Goal: Information Seeking & Learning: Learn about a topic

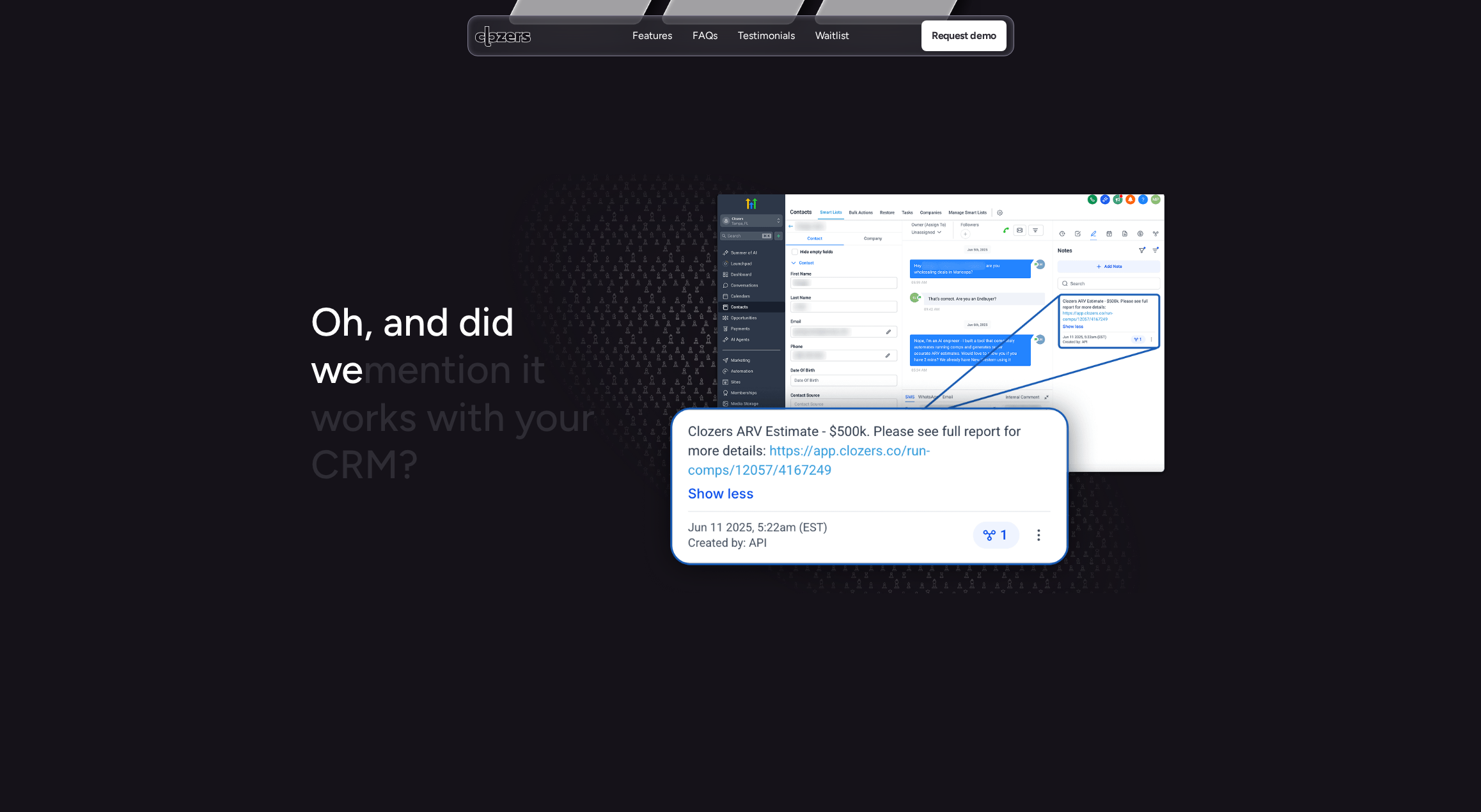
scroll to position [1470, 0]
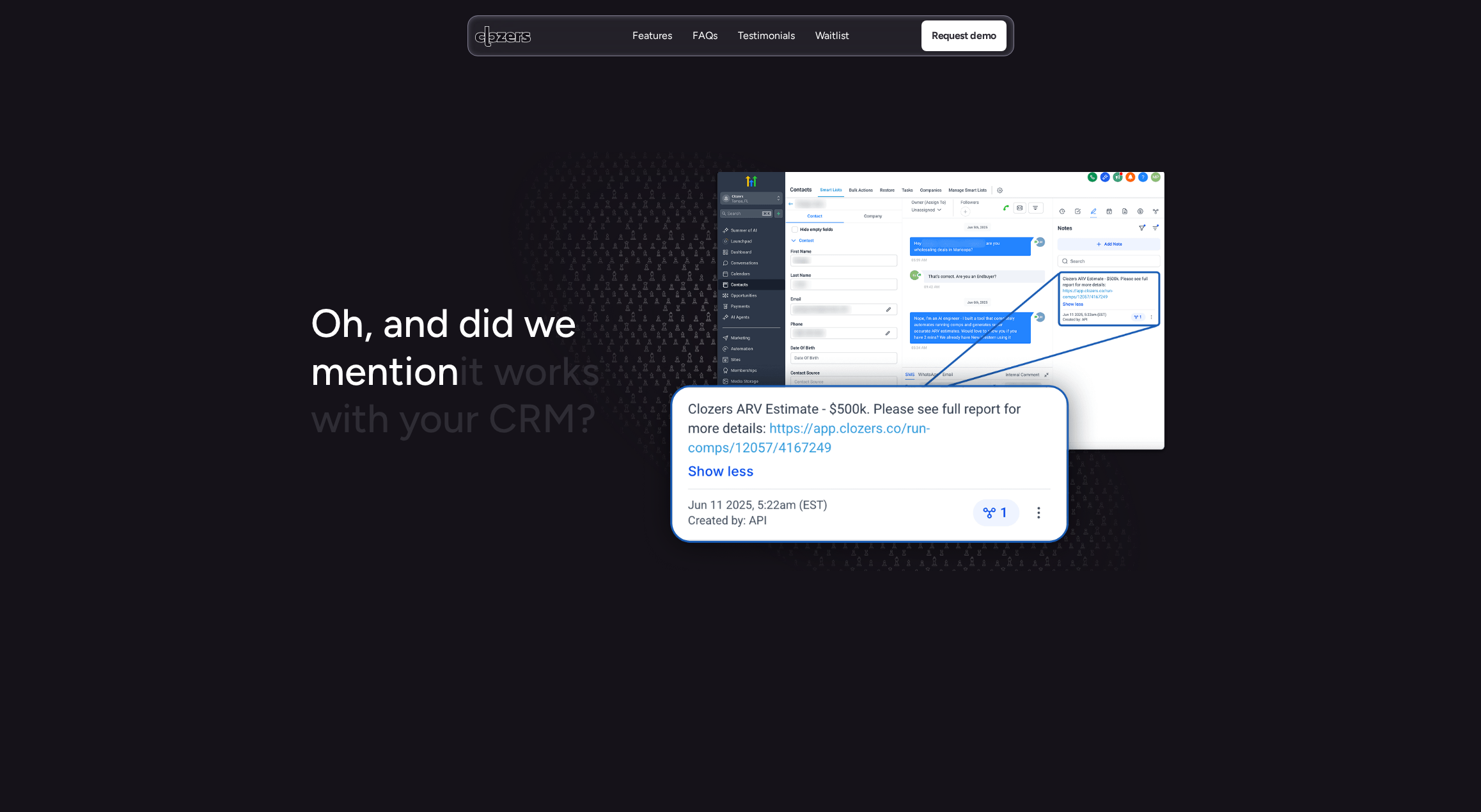
click at [846, 261] on img at bounding box center [904, 371] width 532 height 399
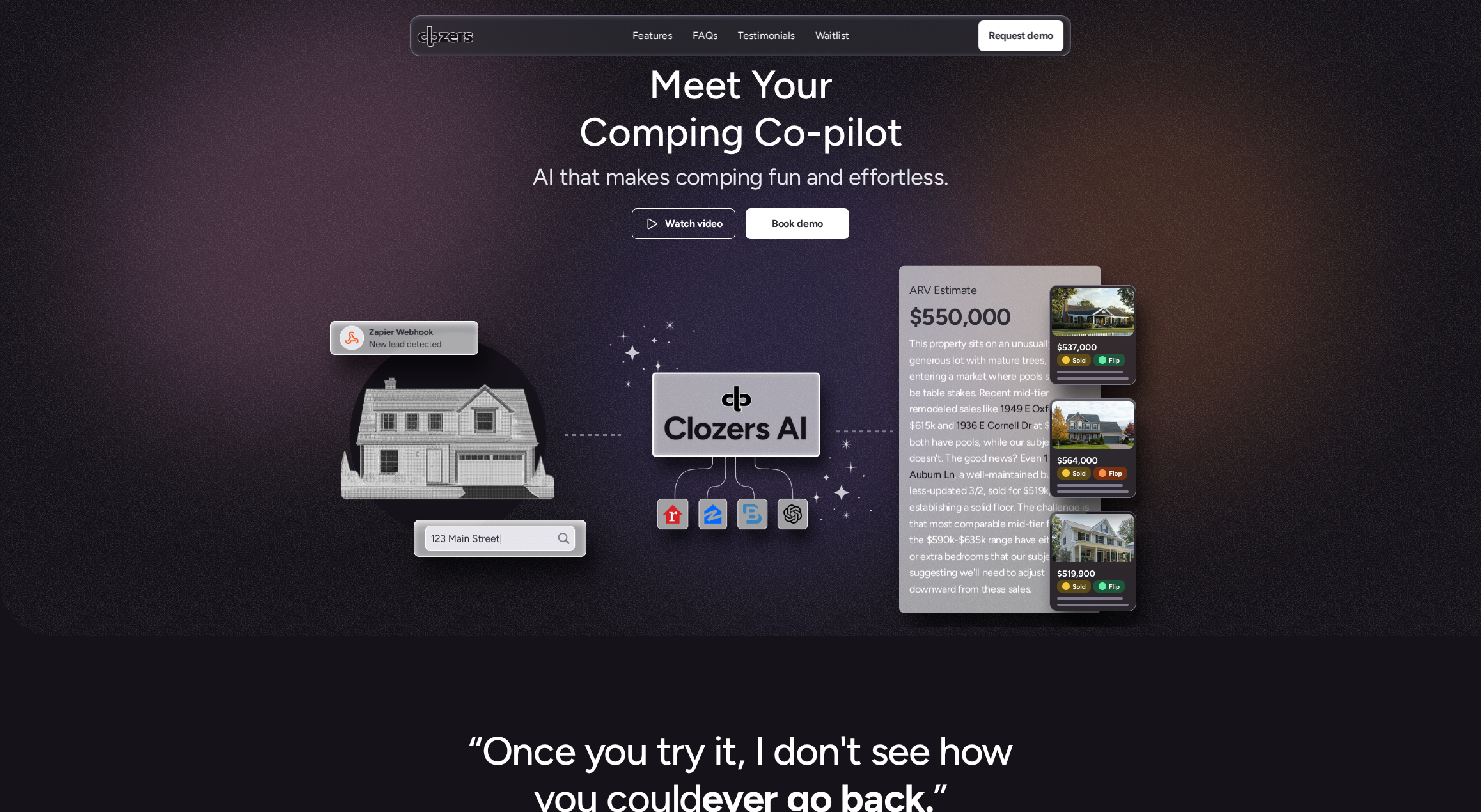
scroll to position [0, 0]
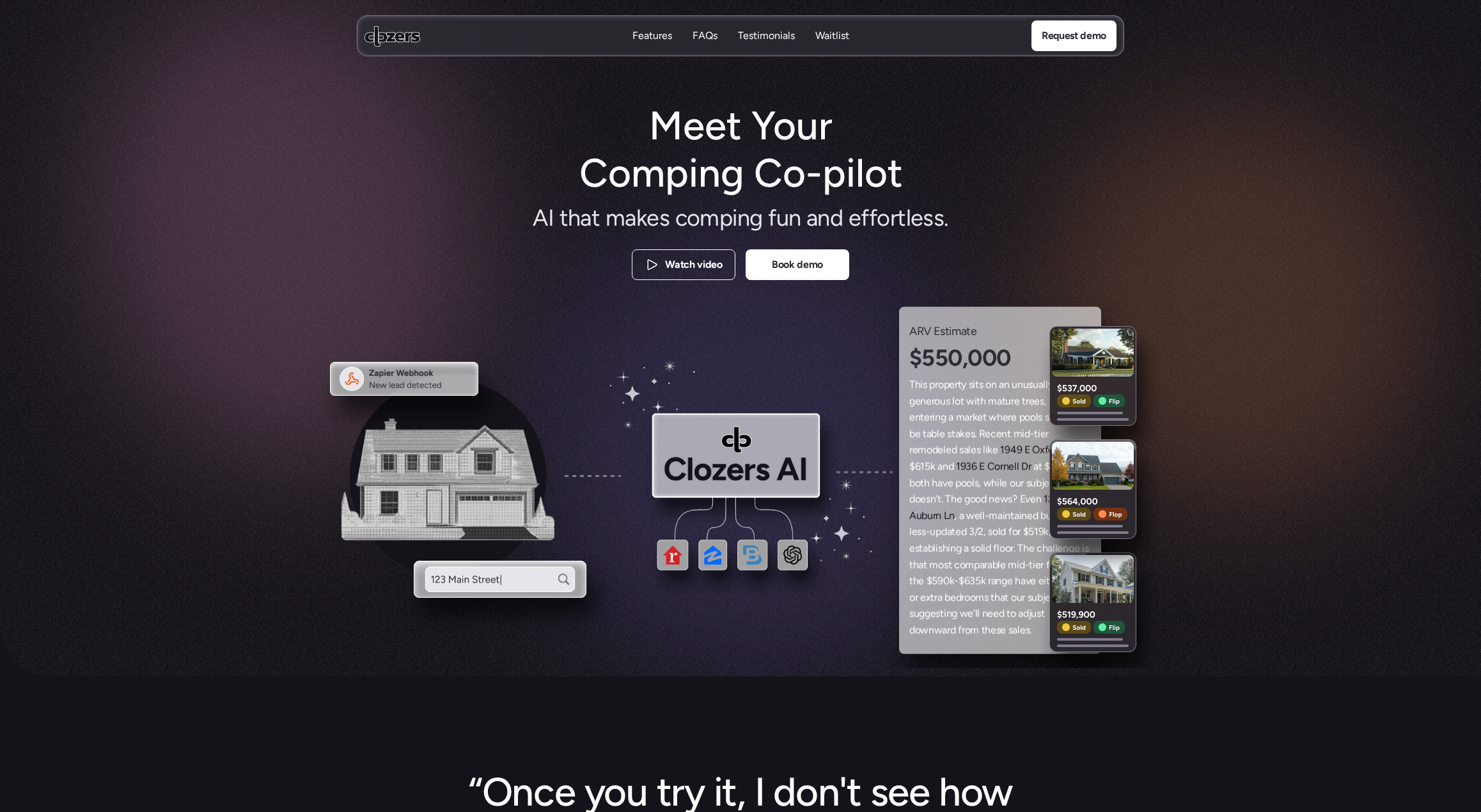
click at [659, 40] on p "Features" at bounding box center [652, 35] width 40 height 14
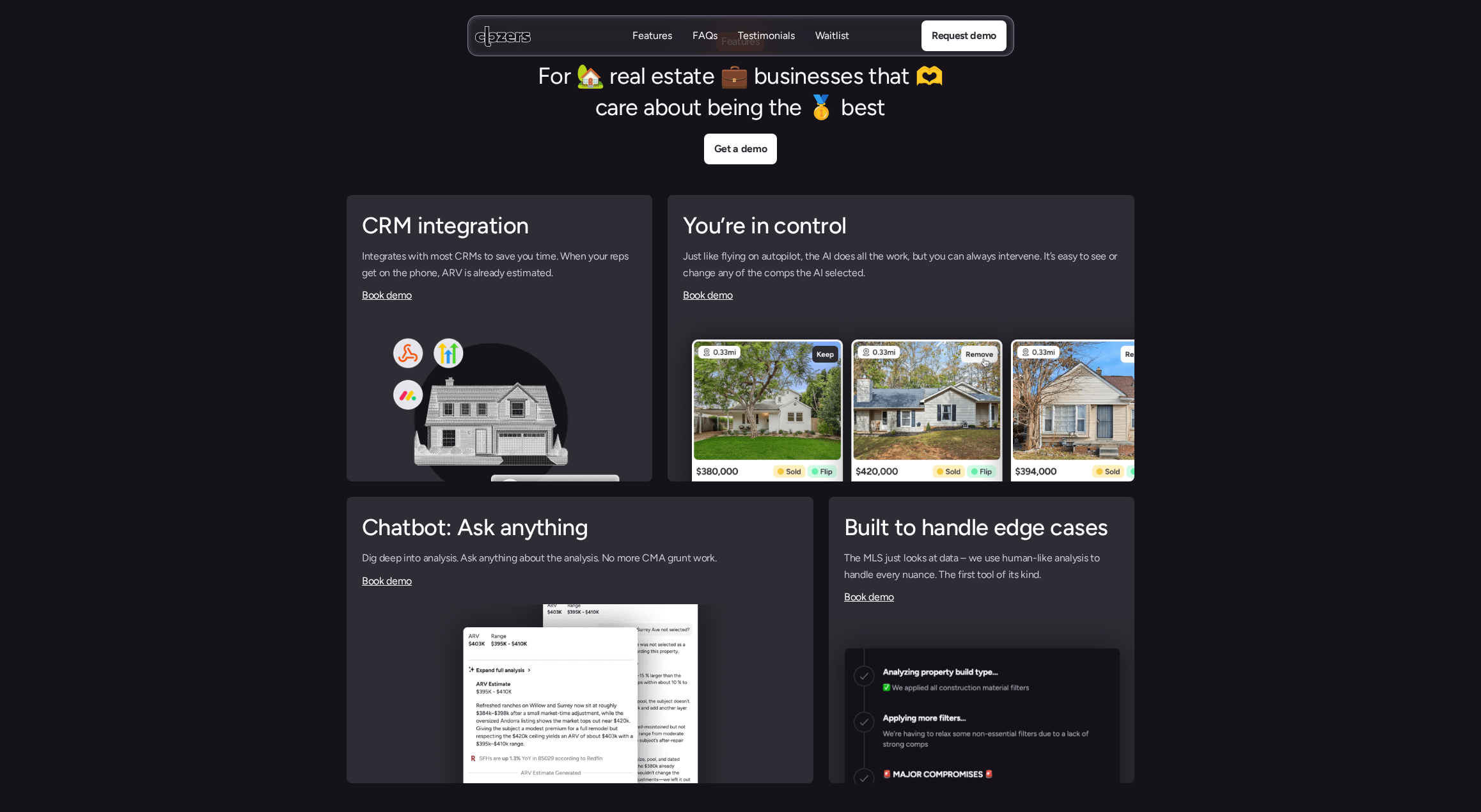
scroll to position [2951, 0]
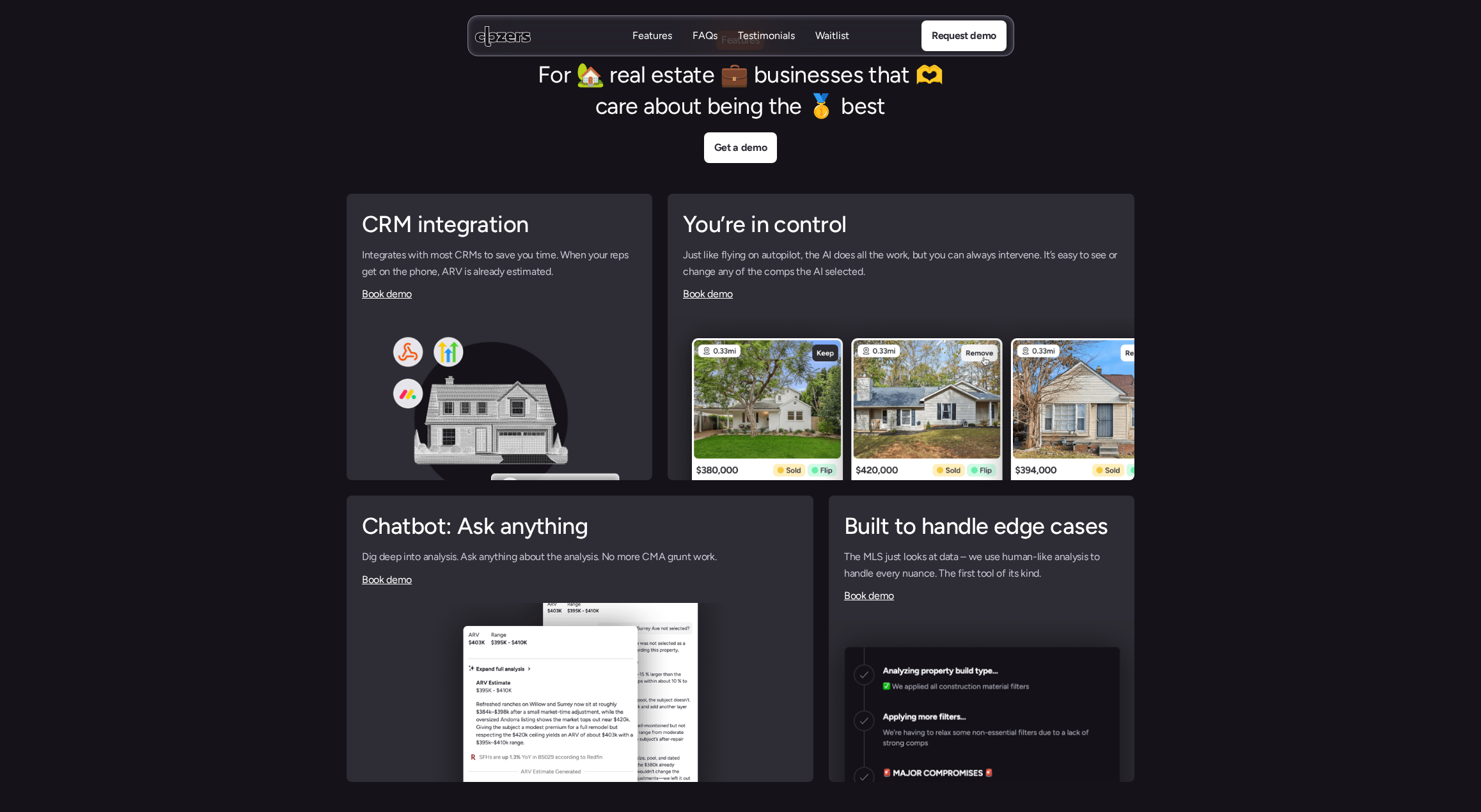
click at [574, 303] on div "CRM integration Integrates with most CRMs to save you time. When your reps get …" at bounding box center [500, 256] width 305 height 124
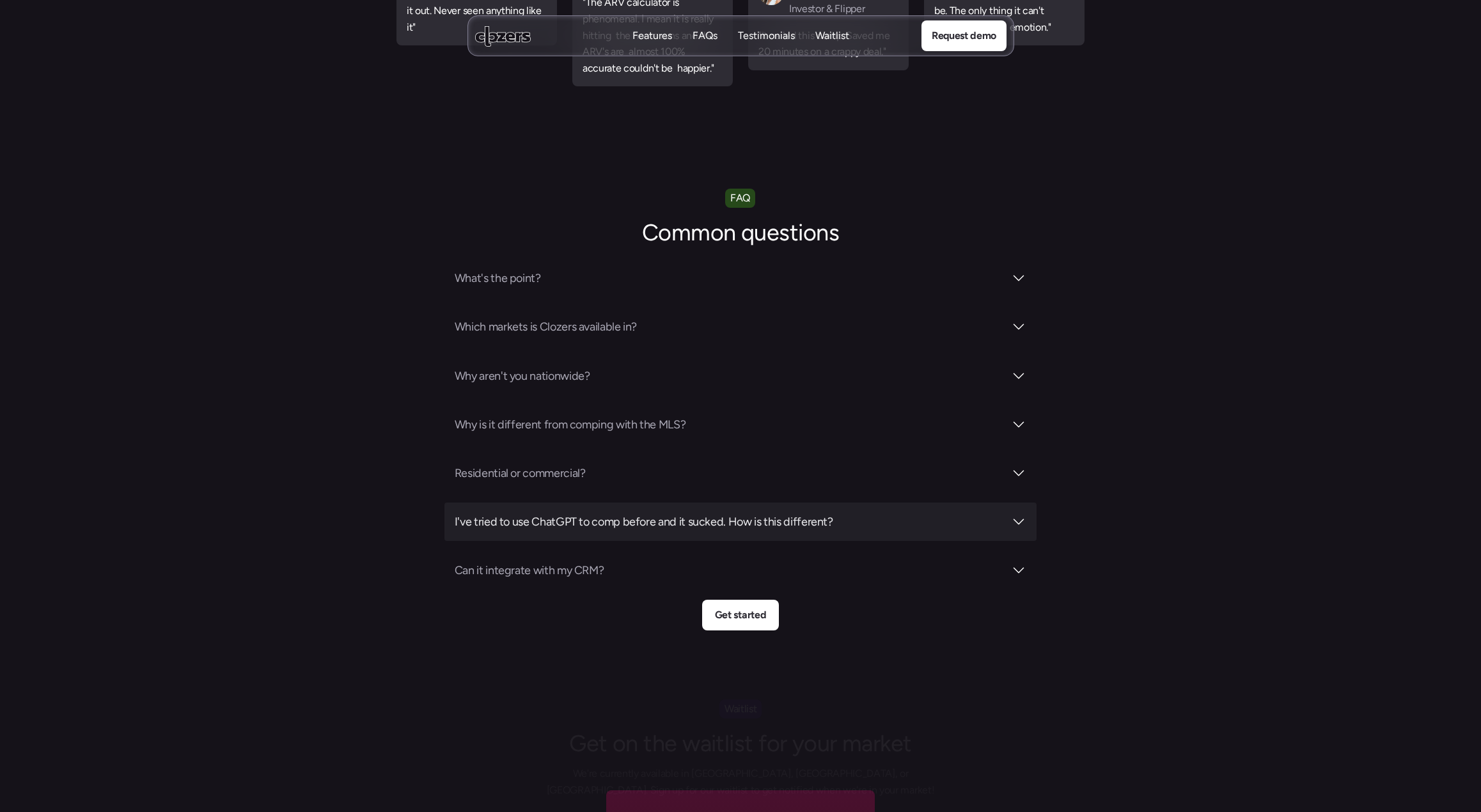
scroll to position [4421, 0]
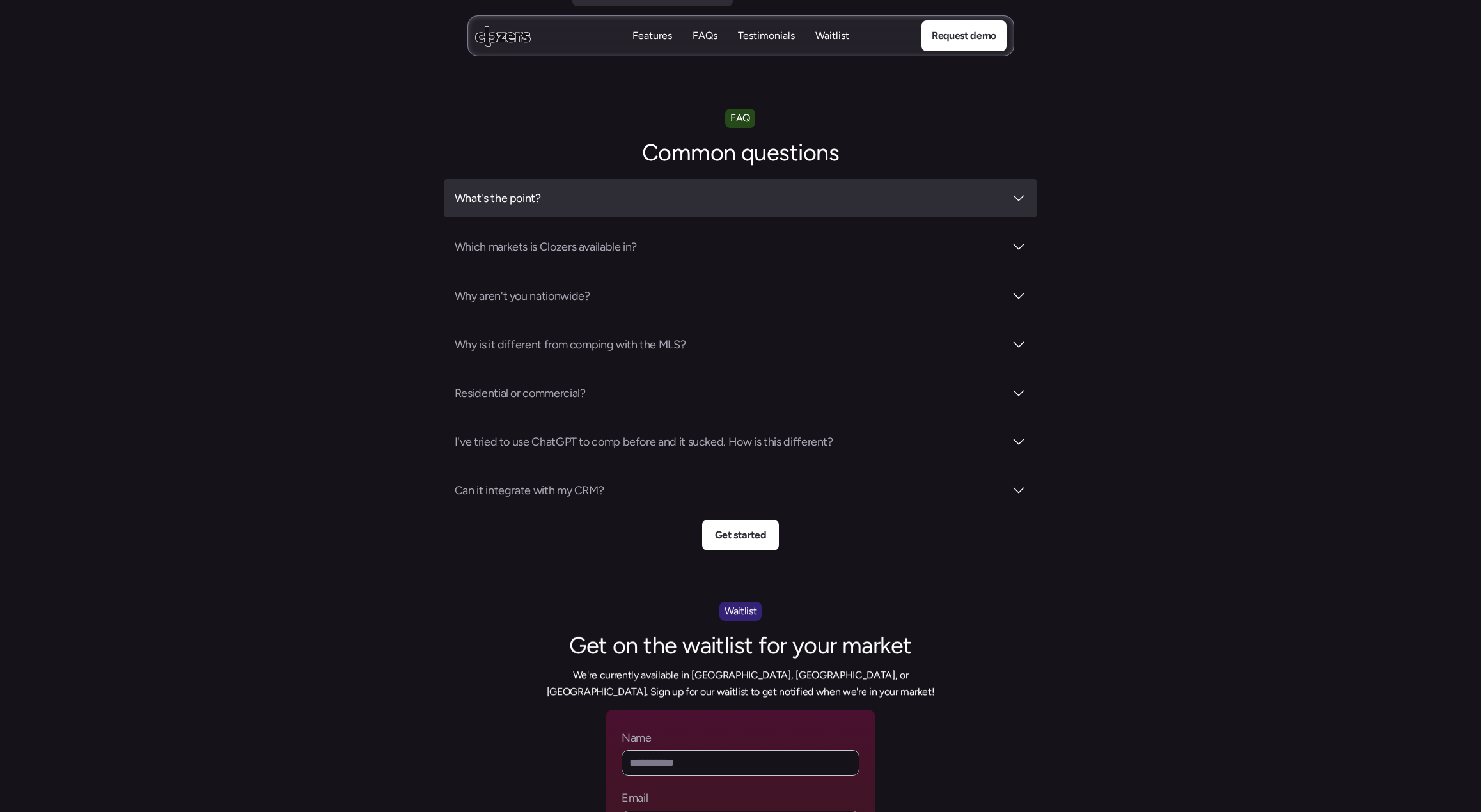
click at [995, 179] on div "What's the point?" at bounding box center [740, 198] width 592 height 38
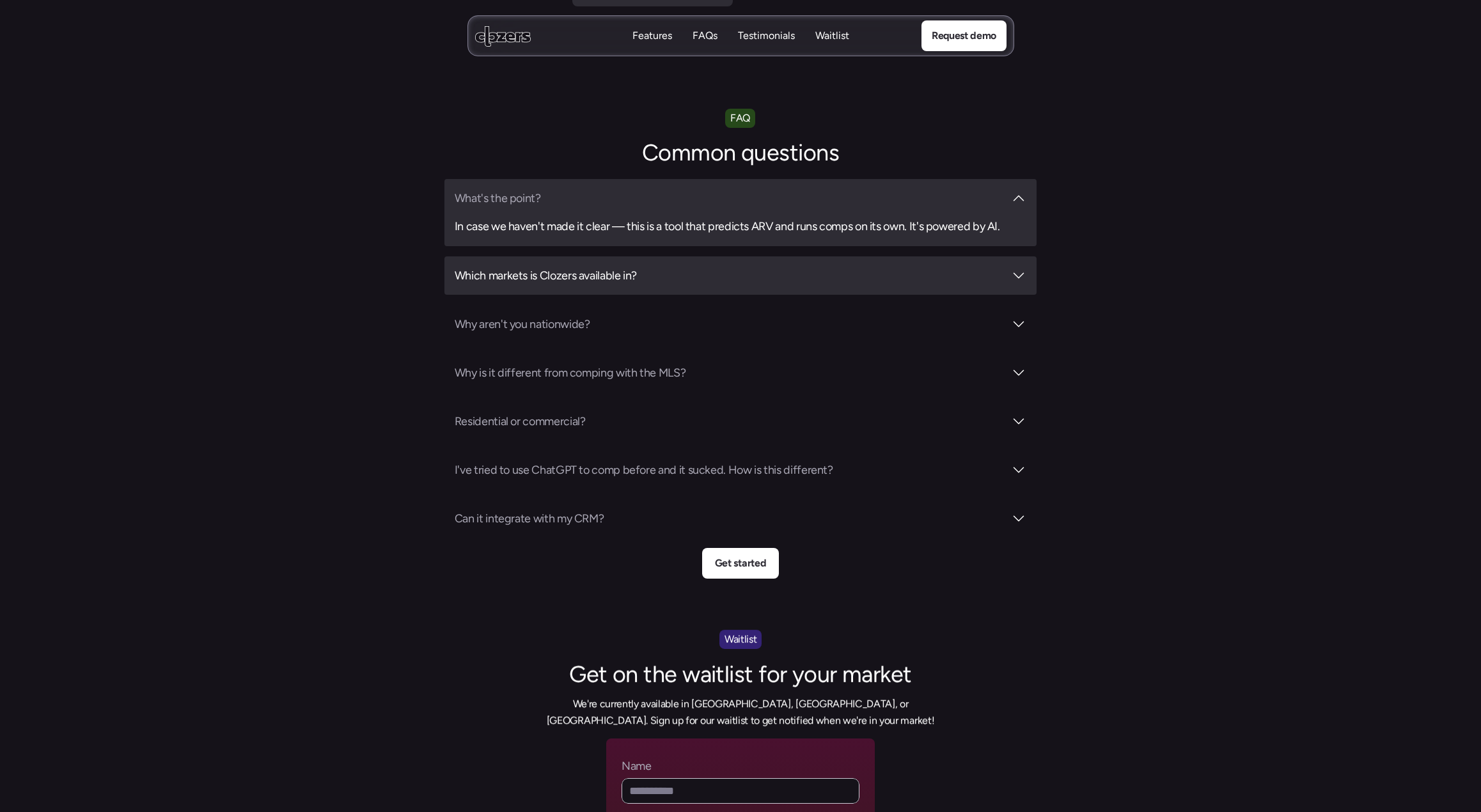
click at [1012, 266] on div "Which markets is Clozers available in?" at bounding box center [740, 275] width 572 height 18
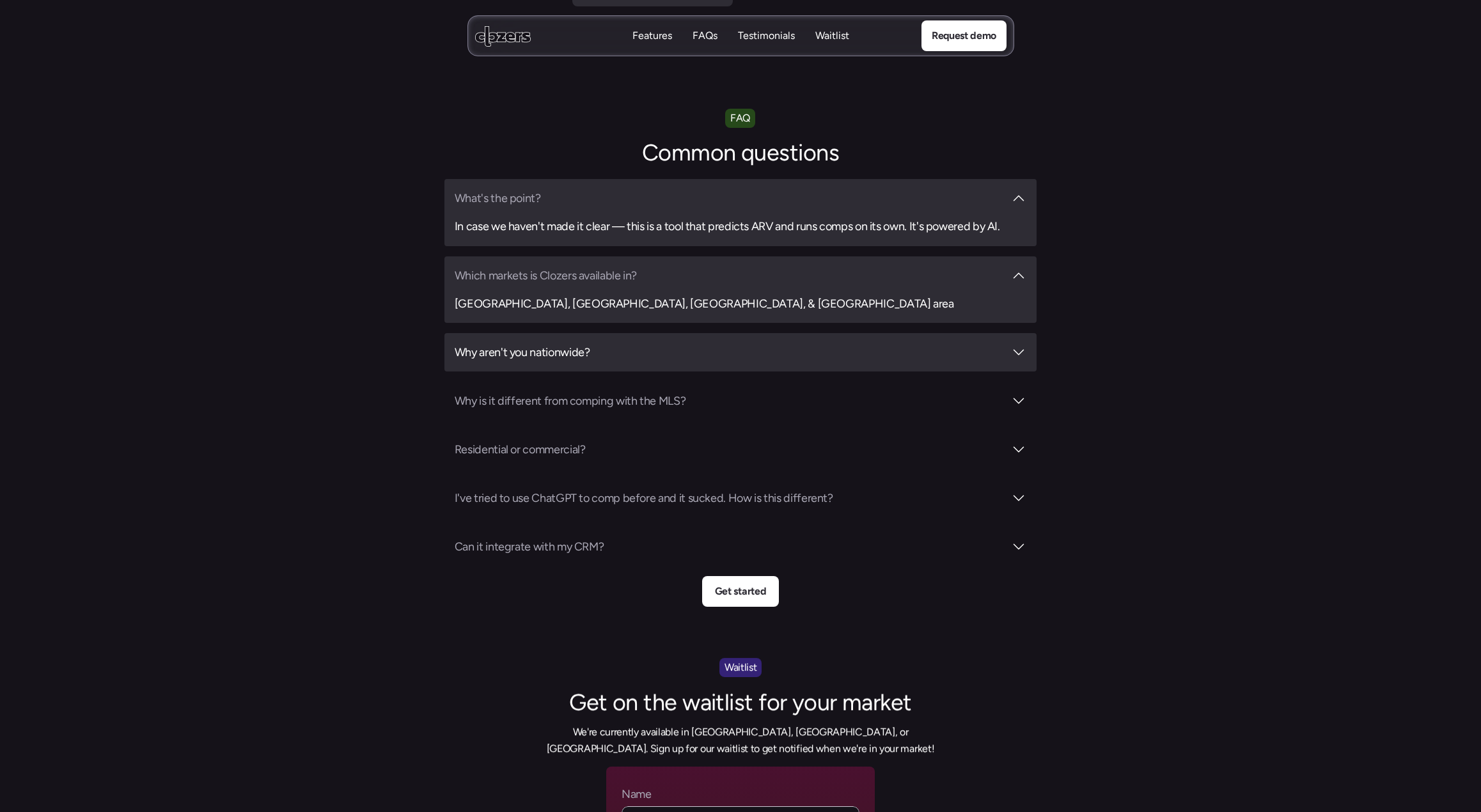
click at [616, 333] on div "Why aren't you nationwide?" at bounding box center [740, 352] width 592 height 38
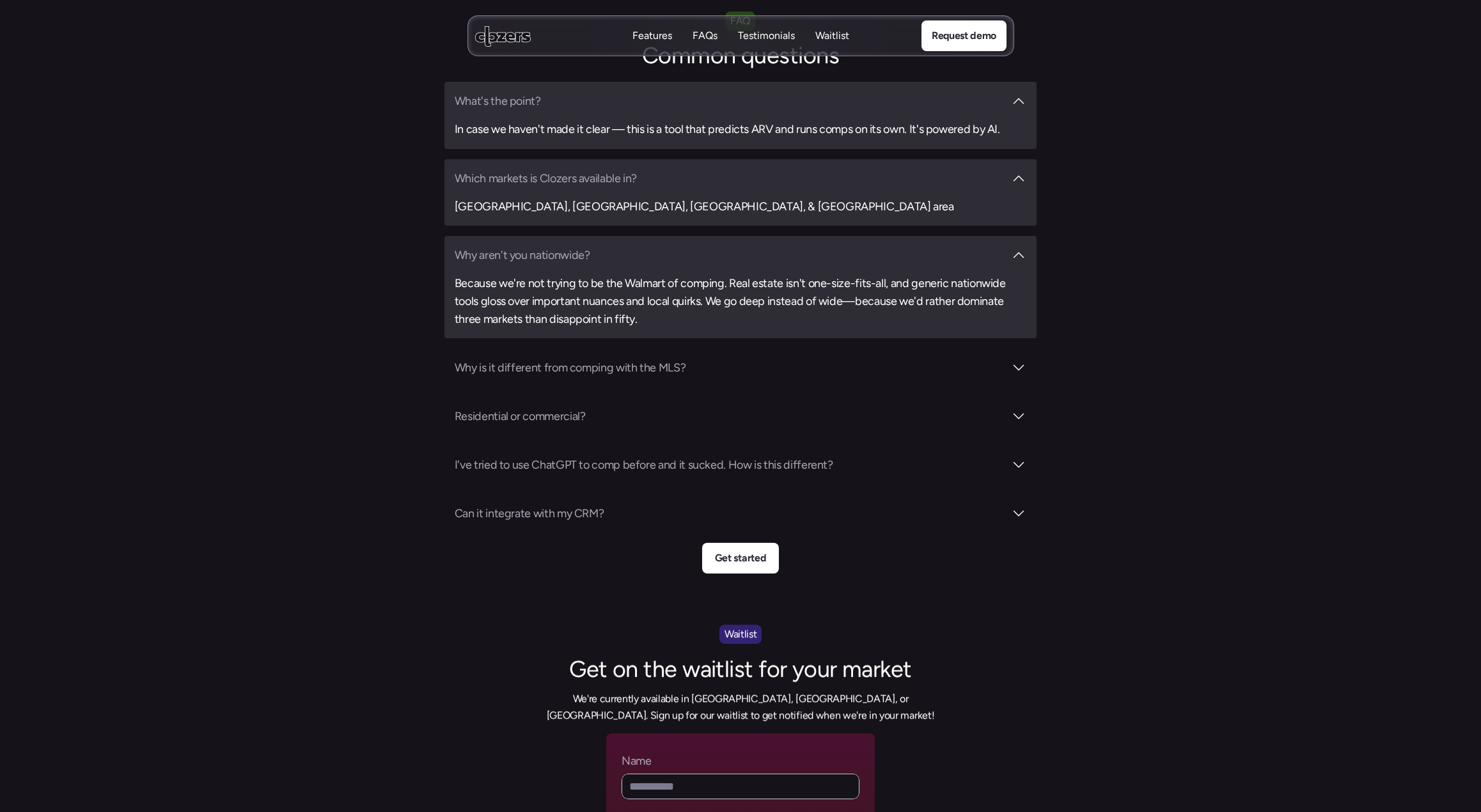
scroll to position [4548, 0]
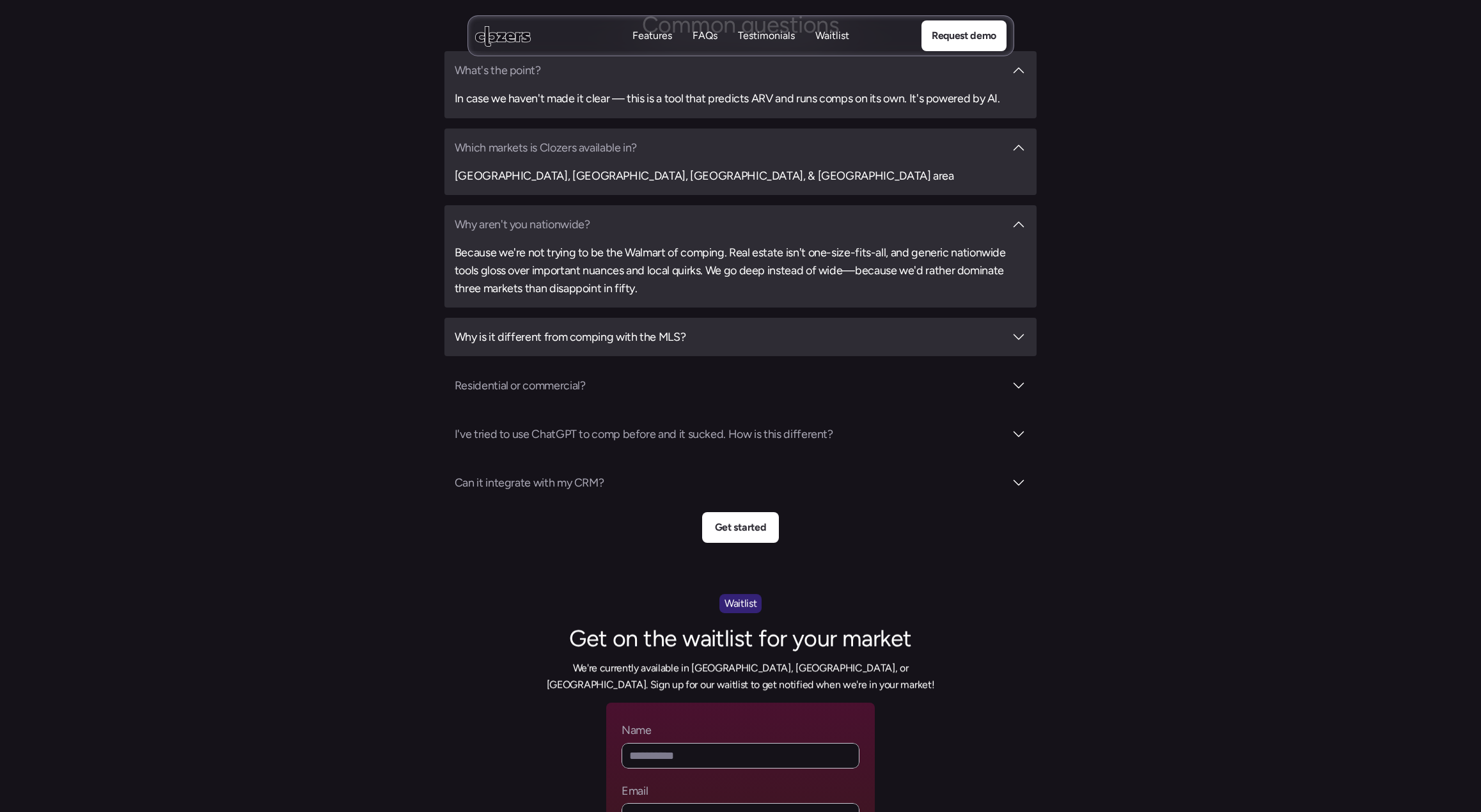
click at [688, 328] on h3 "Why is it different from comping with the MLS?" at bounding box center [729, 337] width 550 height 18
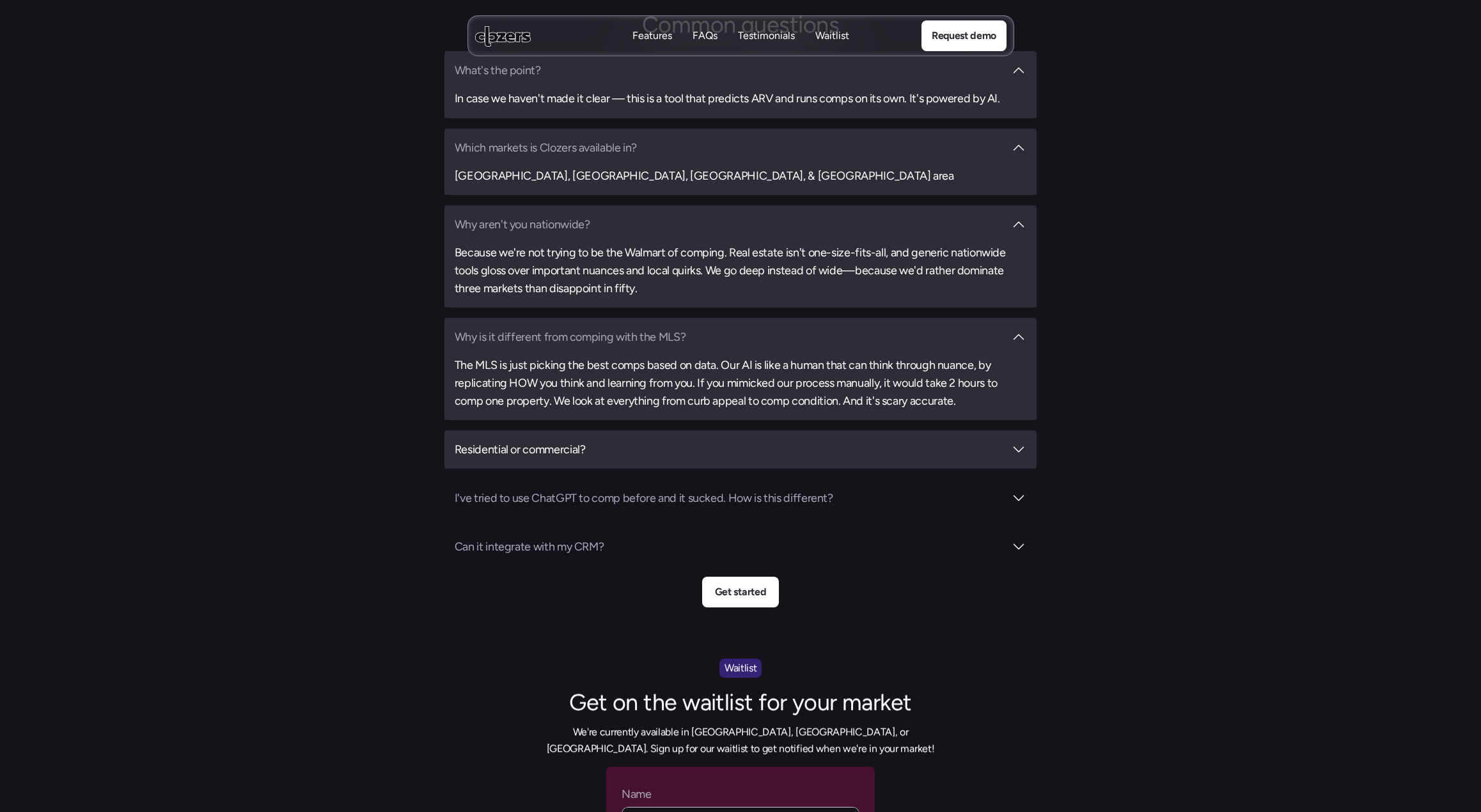
click at [573, 440] on h3 "Residential or commercial?" at bounding box center [729, 449] width 550 height 18
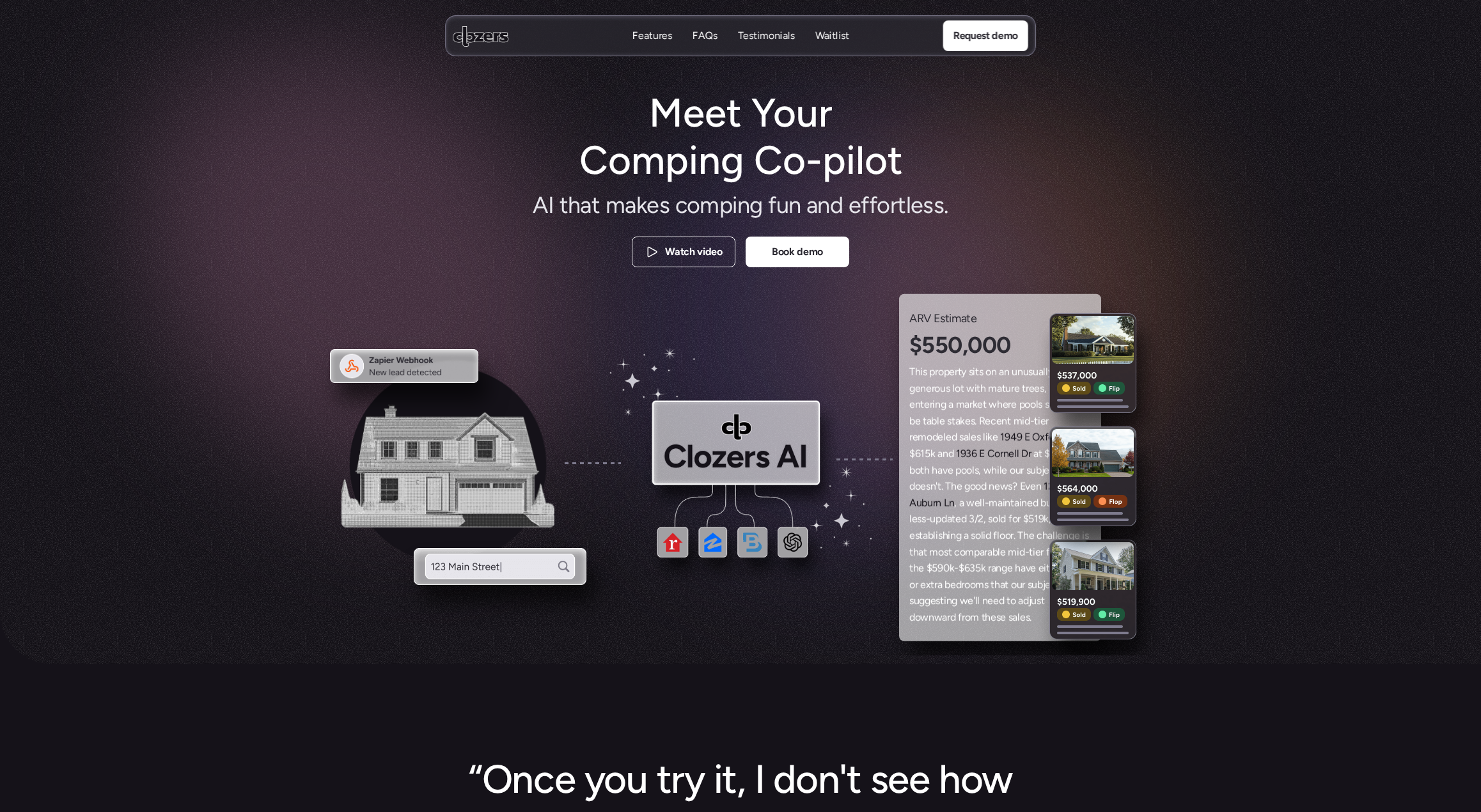
scroll to position [0, 0]
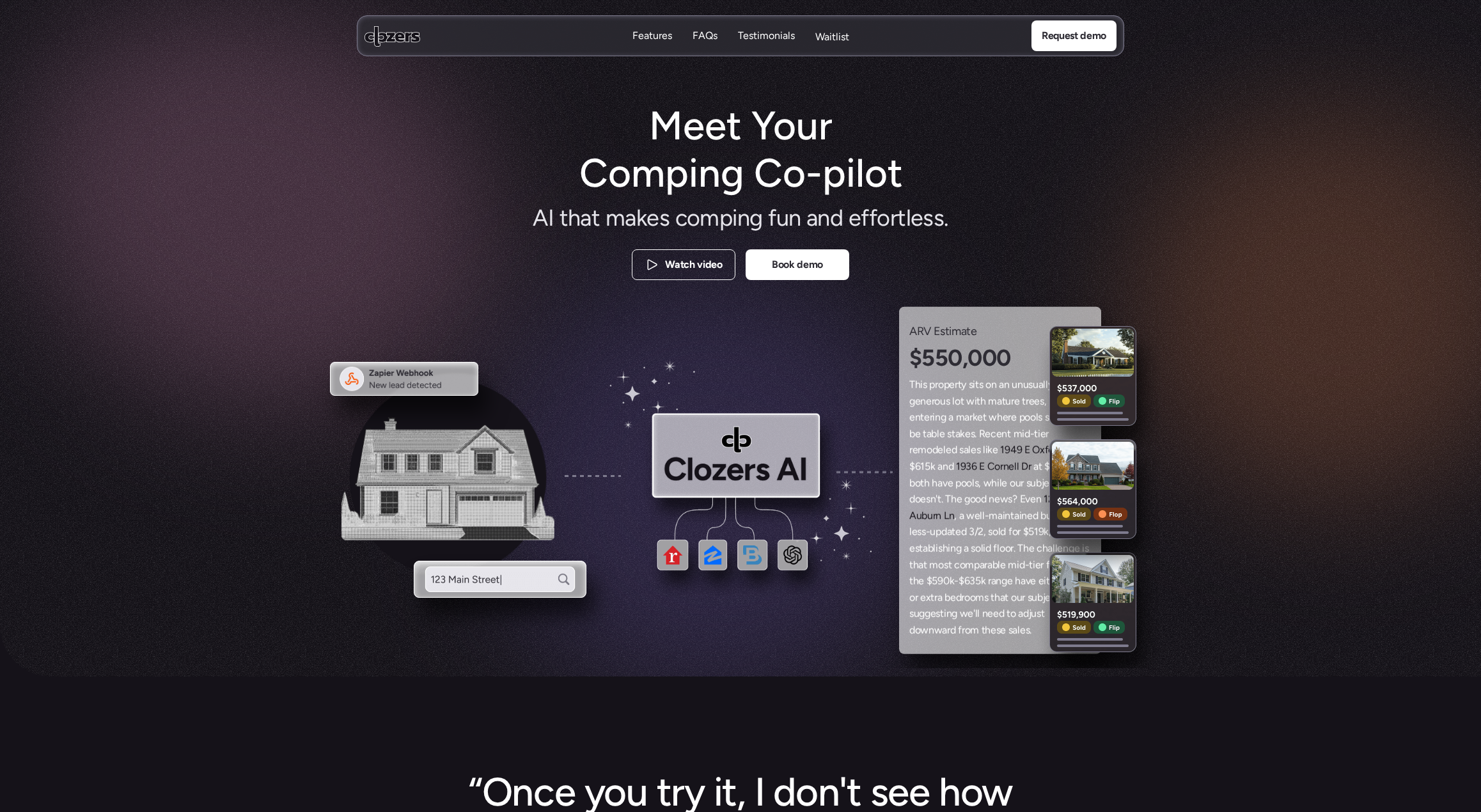
click at [841, 39] on p "Waitlist" at bounding box center [832, 38] width 34 height 14
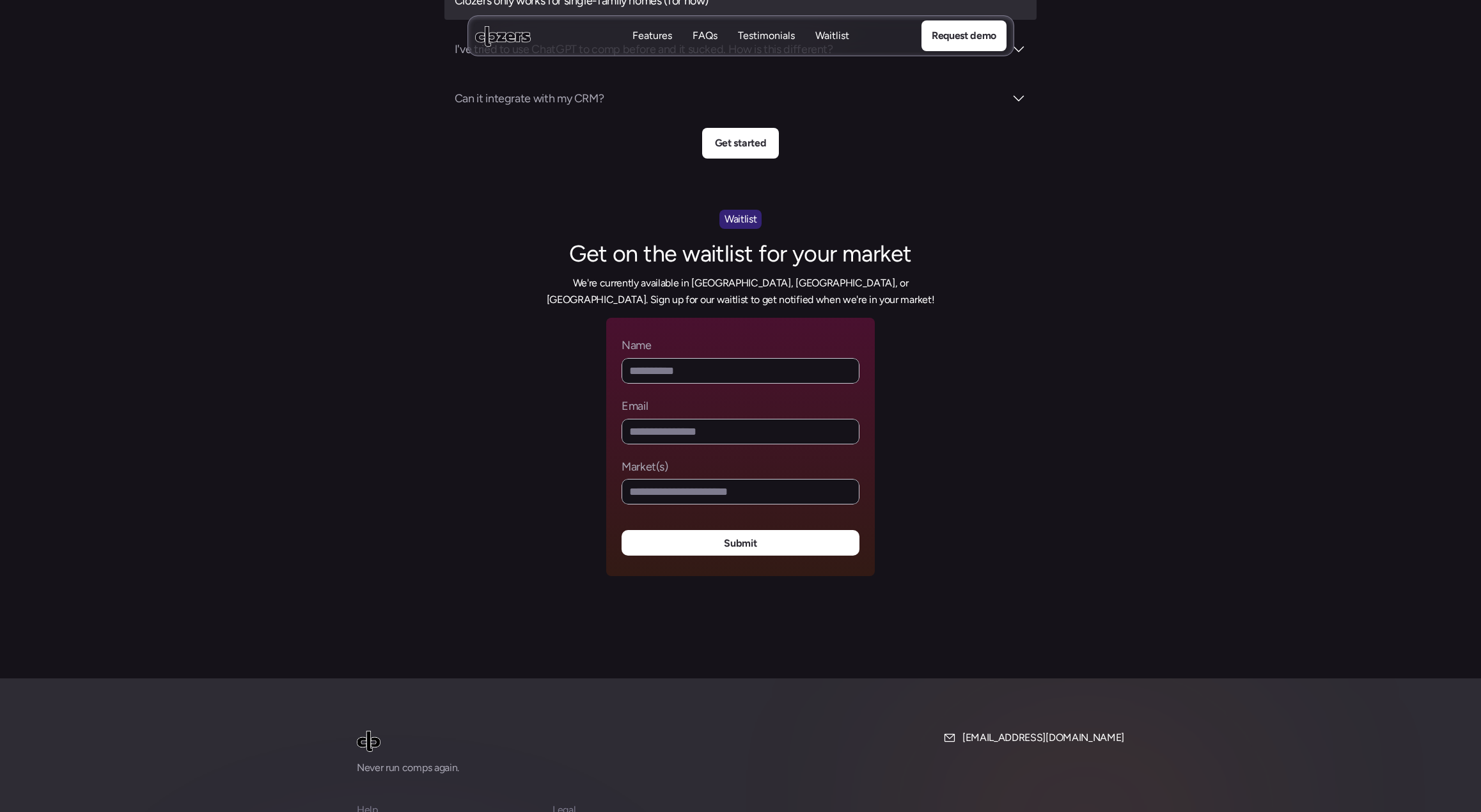
scroll to position [5169, 0]
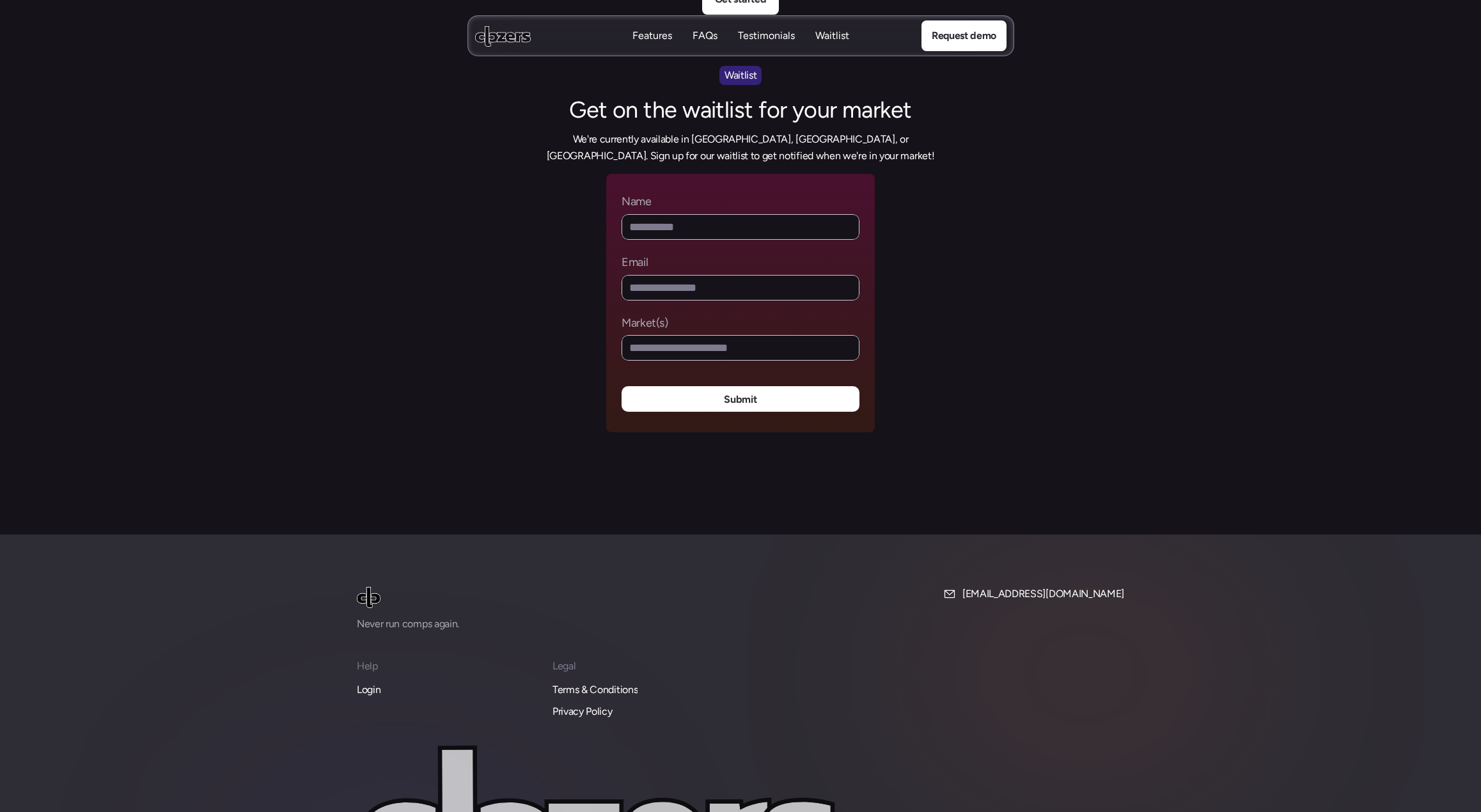
click at [783, 41] on p "Testimonials" at bounding box center [766, 35] width 57 height 14
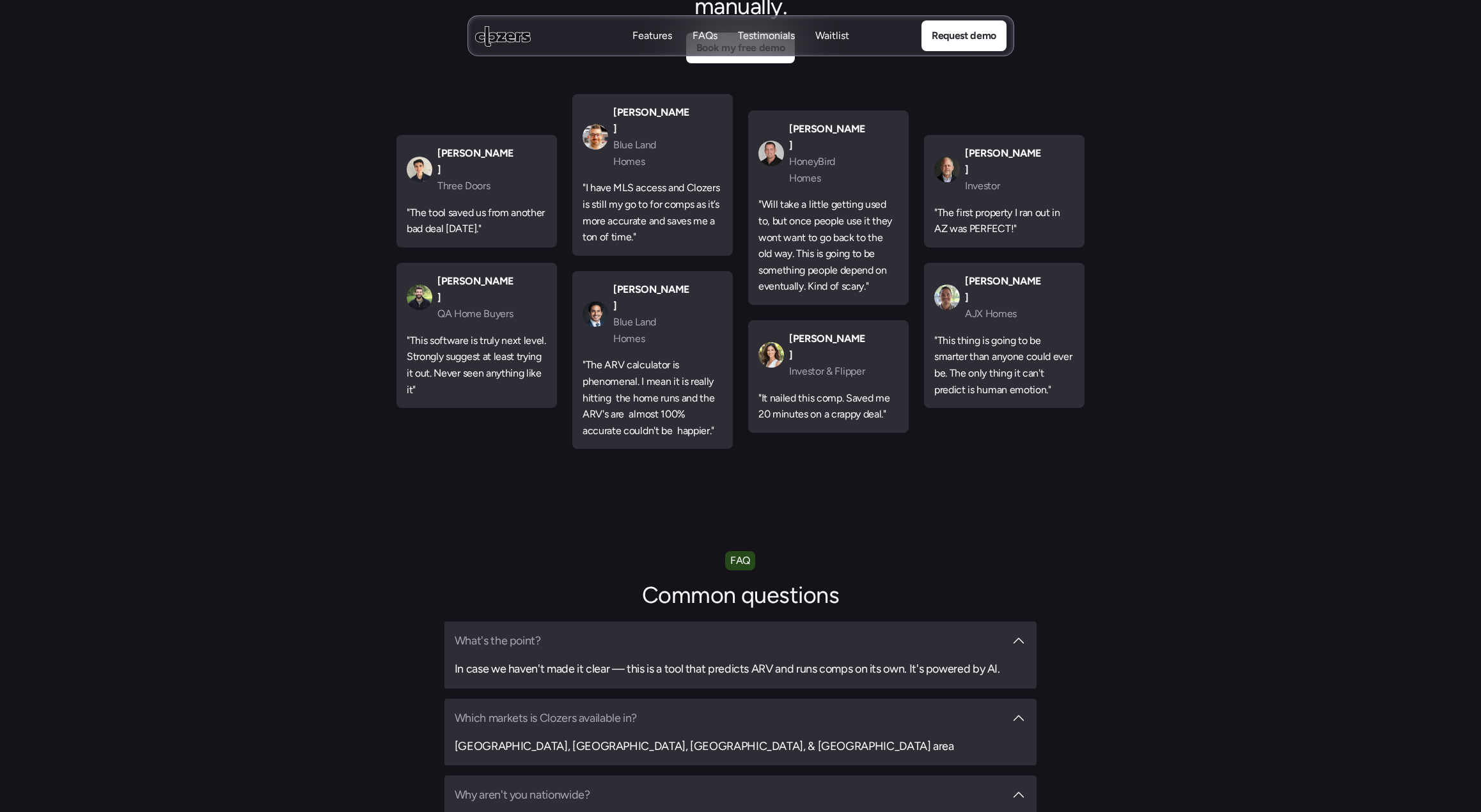
scroll to position [3909, 0]
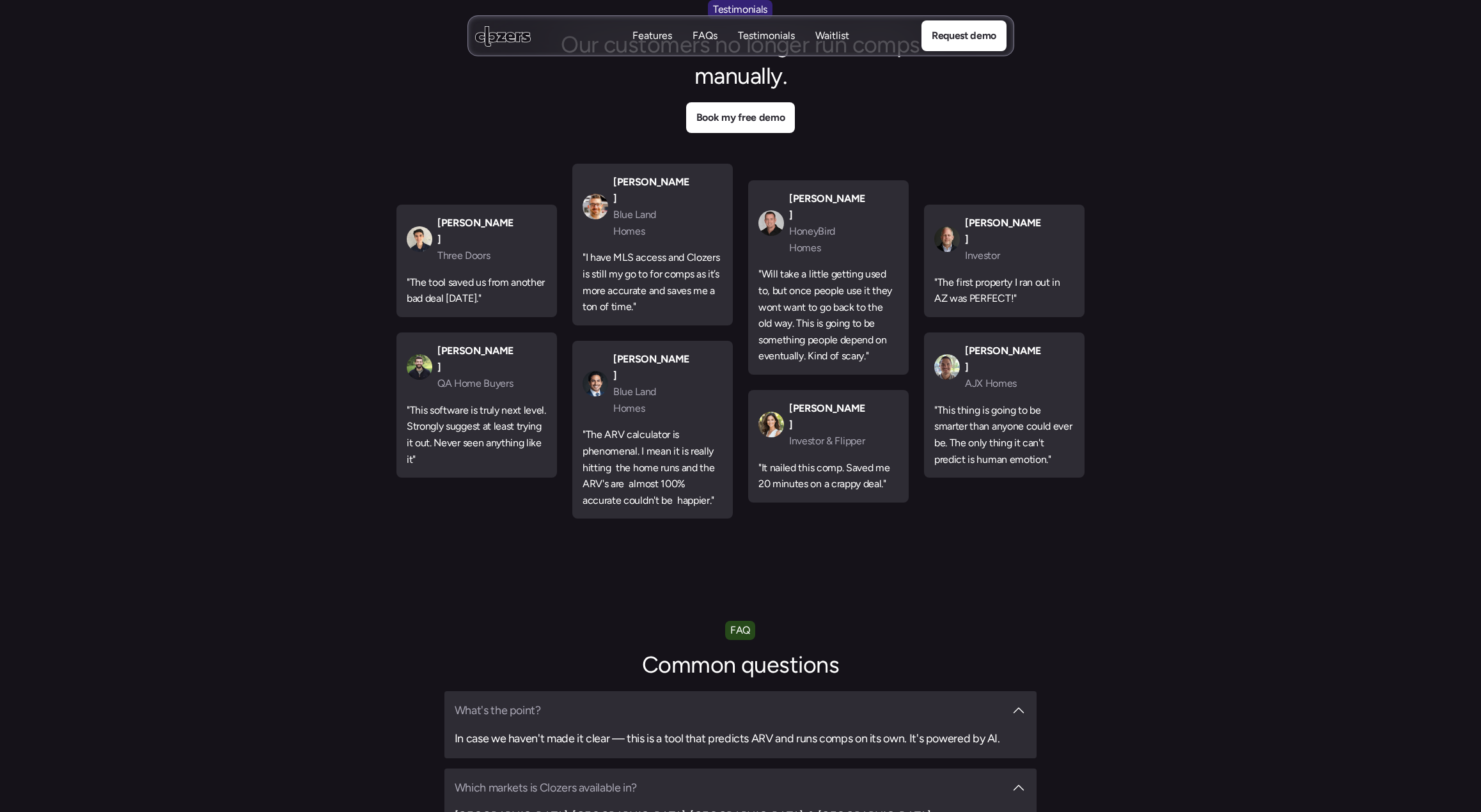
click at [707, 31] on p "FAQs" at bounding box center [705, 35] width 25 height 14
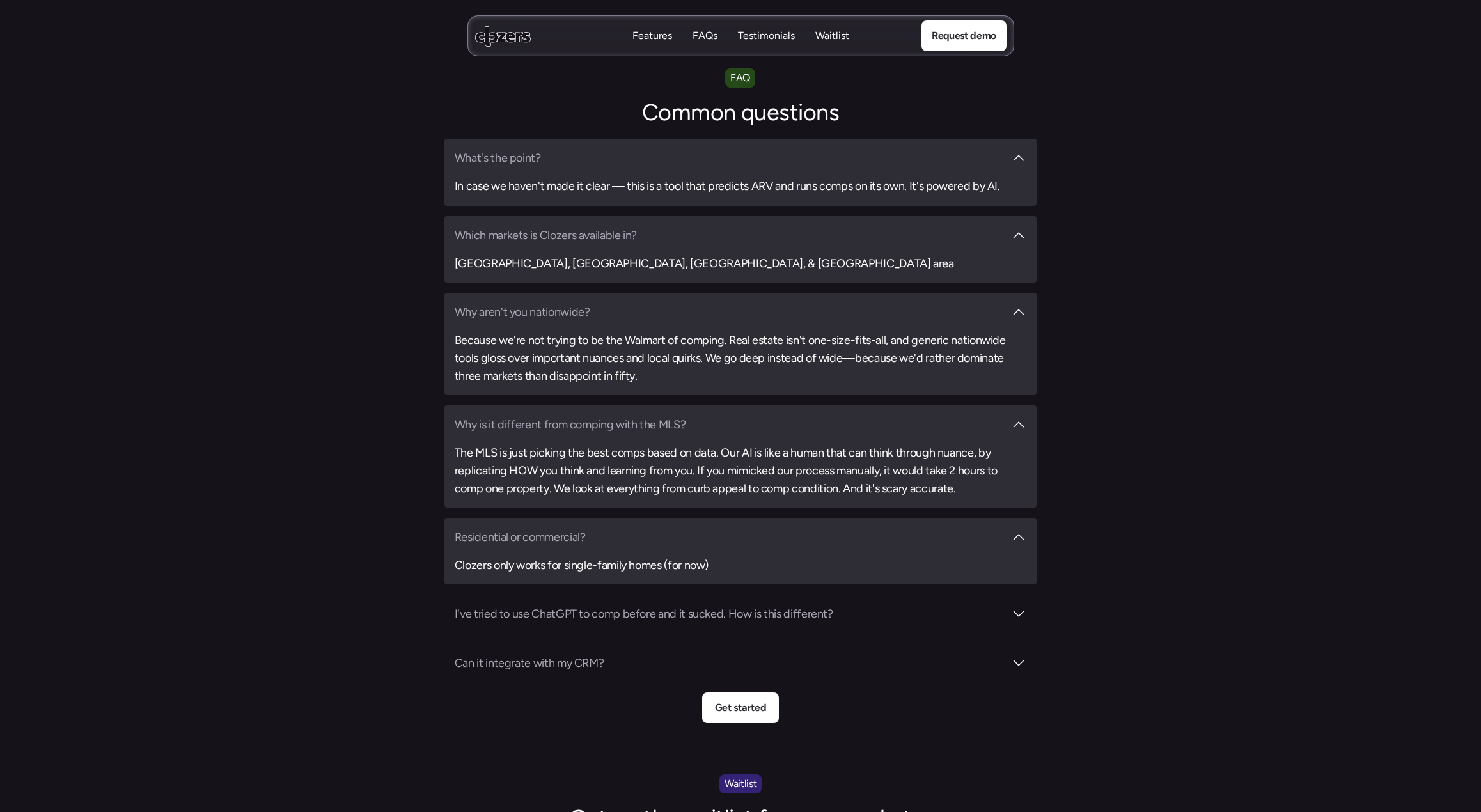
scroll to position [4463, 0]
click at [651, 31] on p "Features" at bounding box center [652, 35] width 40 height 14
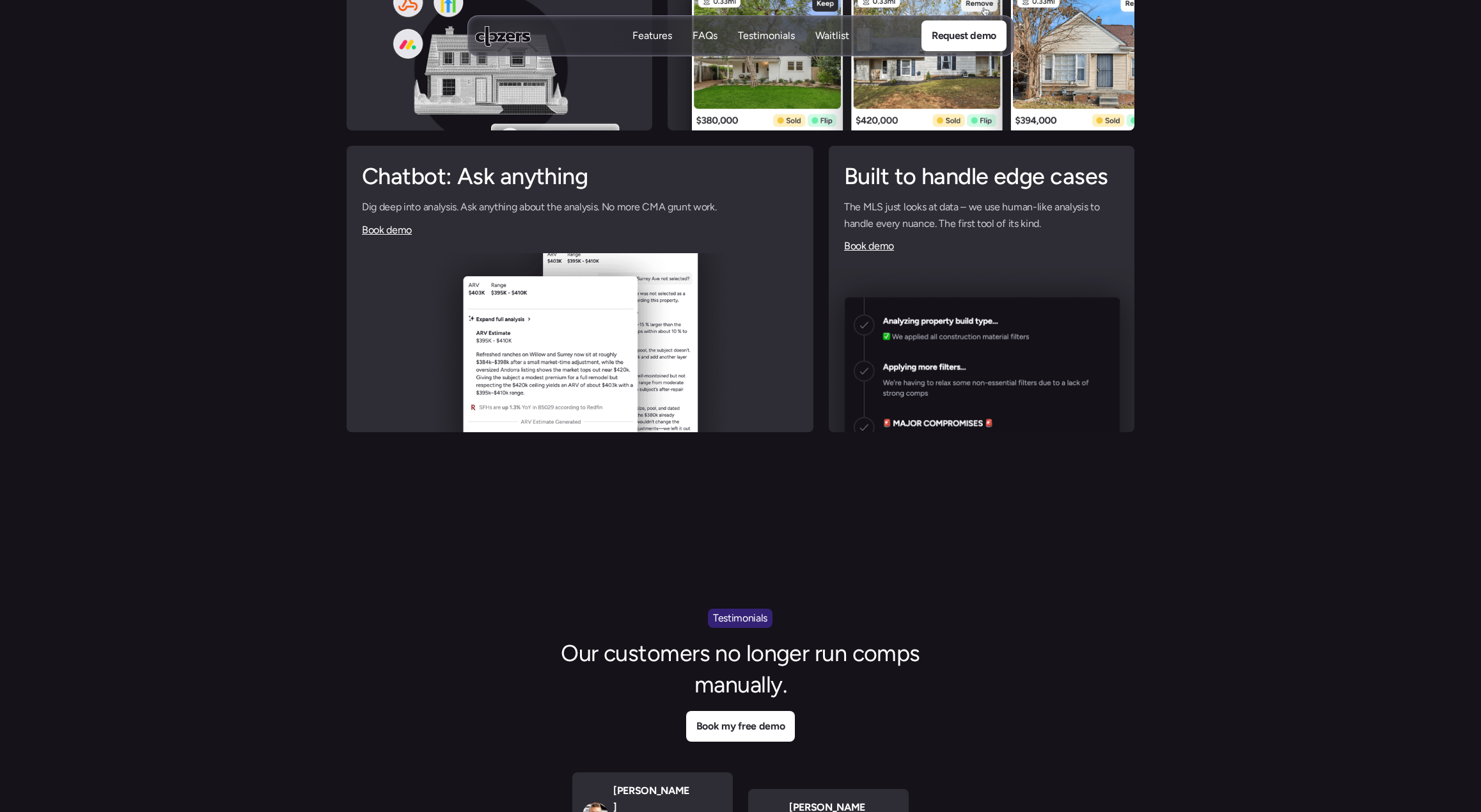
scroll to position [2951, 0]
